Goal: Transaction & Acquisition: Purchase product/service

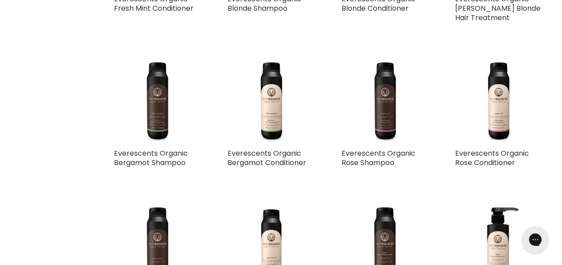
scroll to position [583, 0]
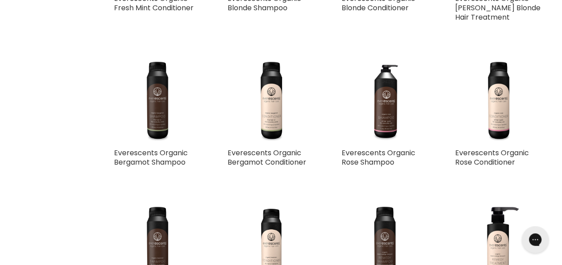
click at [342, 176] on div "Everescents Organic Rose Shampoo Everescents An ultra-rich, moisture-replenishi…" at bounding box center [384, 116] width 105 height 136
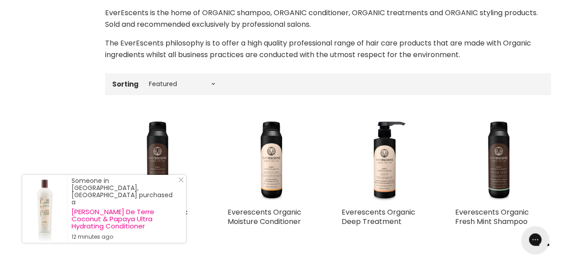
scroll to position [224, 0]
click at [217, 80] on select "Best selling Featured Price, low to high Price, high to low Alphabetically, A-Z…" at bounding box center [181, 83] width 75 height 7
select select "price-descending"
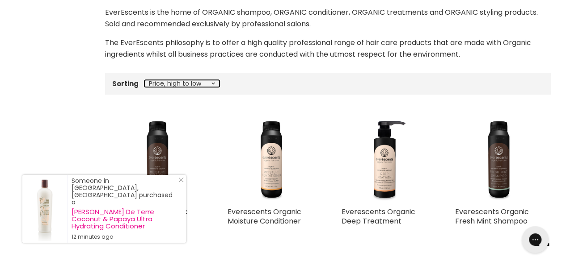
click at [144, 80] on select "Best selling Featured Price, low to high Price, high to low Alphabetically, A-Z…" at bounding box center [181, 83] width 75 height 7
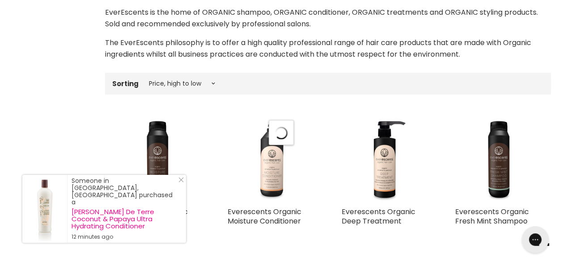
select select "price-descending"
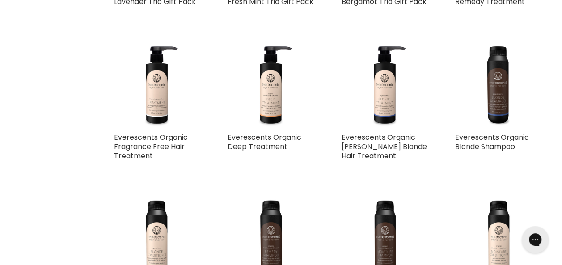
scroll to position [600, 0]
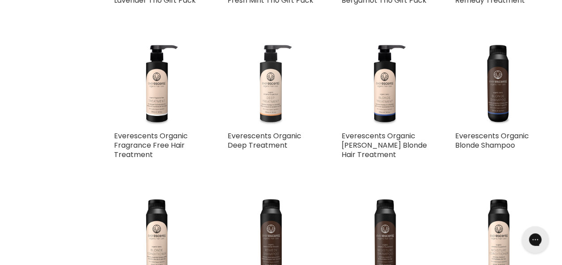
click at [269, 98] on img "Main content" at bounding box center [270, 83] width 87 height 87
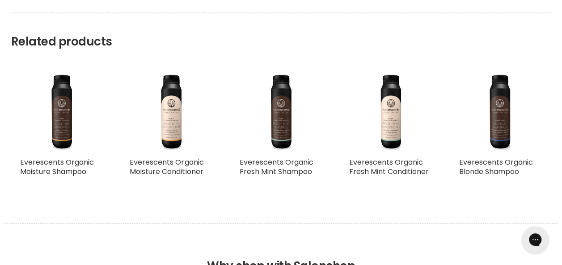
scroll to position [732, 0]
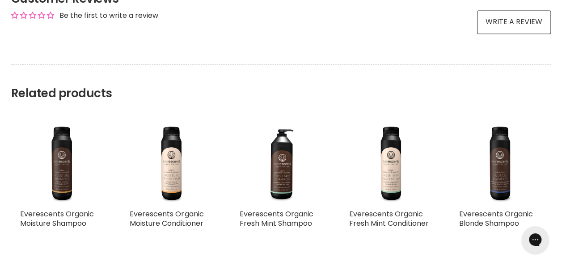
click at [261, 113] on div "Everescents Organic Fresh Mint Shampoo Everescents A deep cleanse shampoo that …" at bounding box center [281, 179] width 101 height 132
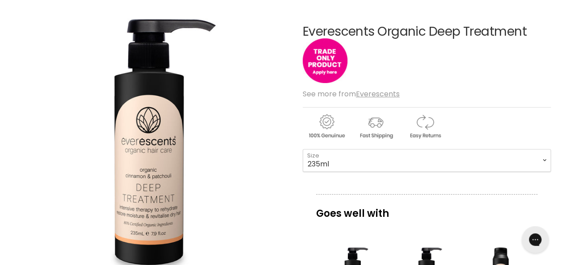
scroll to position [0, 0]
